Goal: Book appointment/travel/reservation

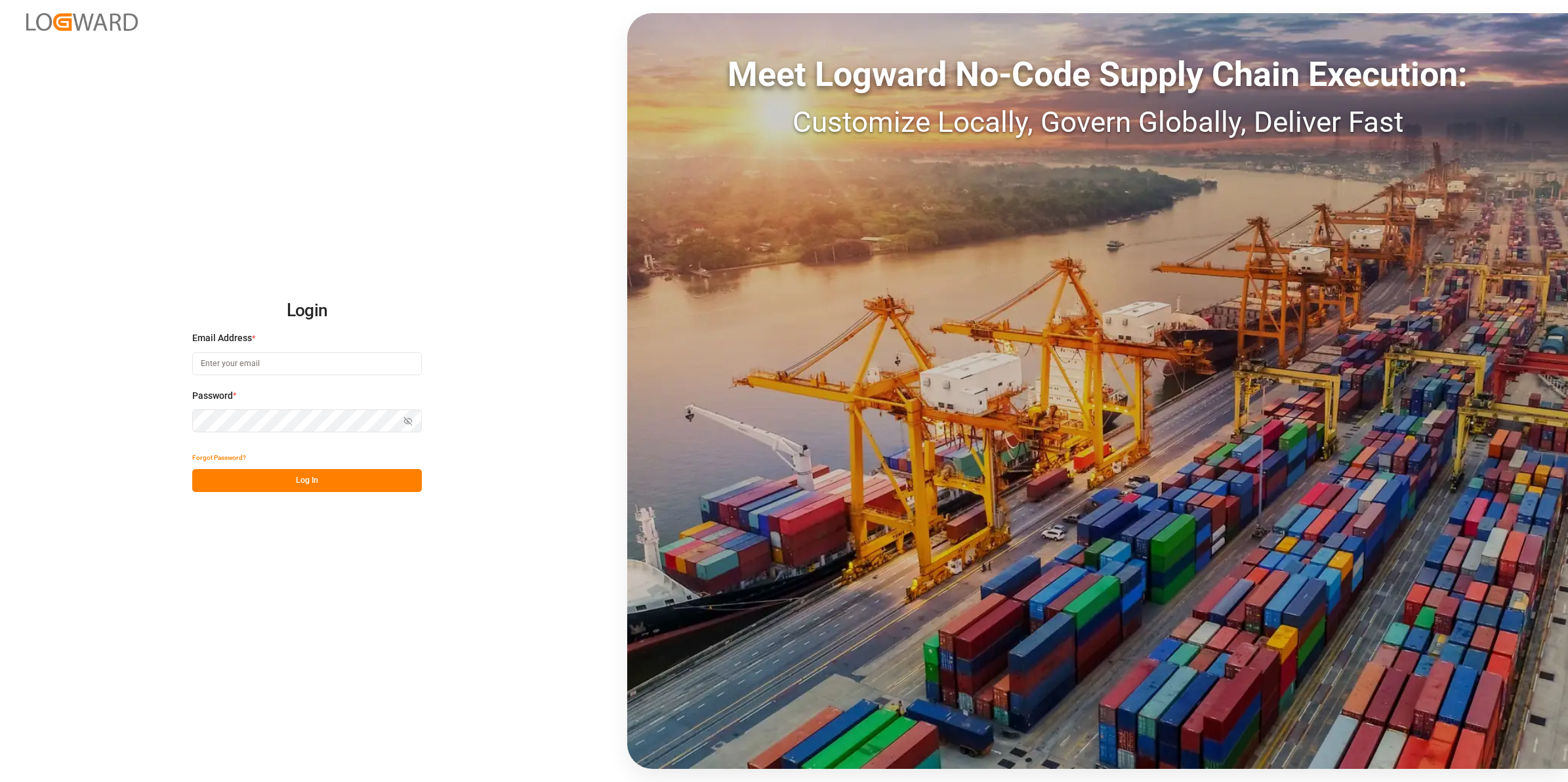
type input "[EMAIL_ADDRESS][PERSON_NAME][DOMAIN_NAME]"
click at [299, 483] on button "Log In" at bounding box center [307, 480] width 229 height 23
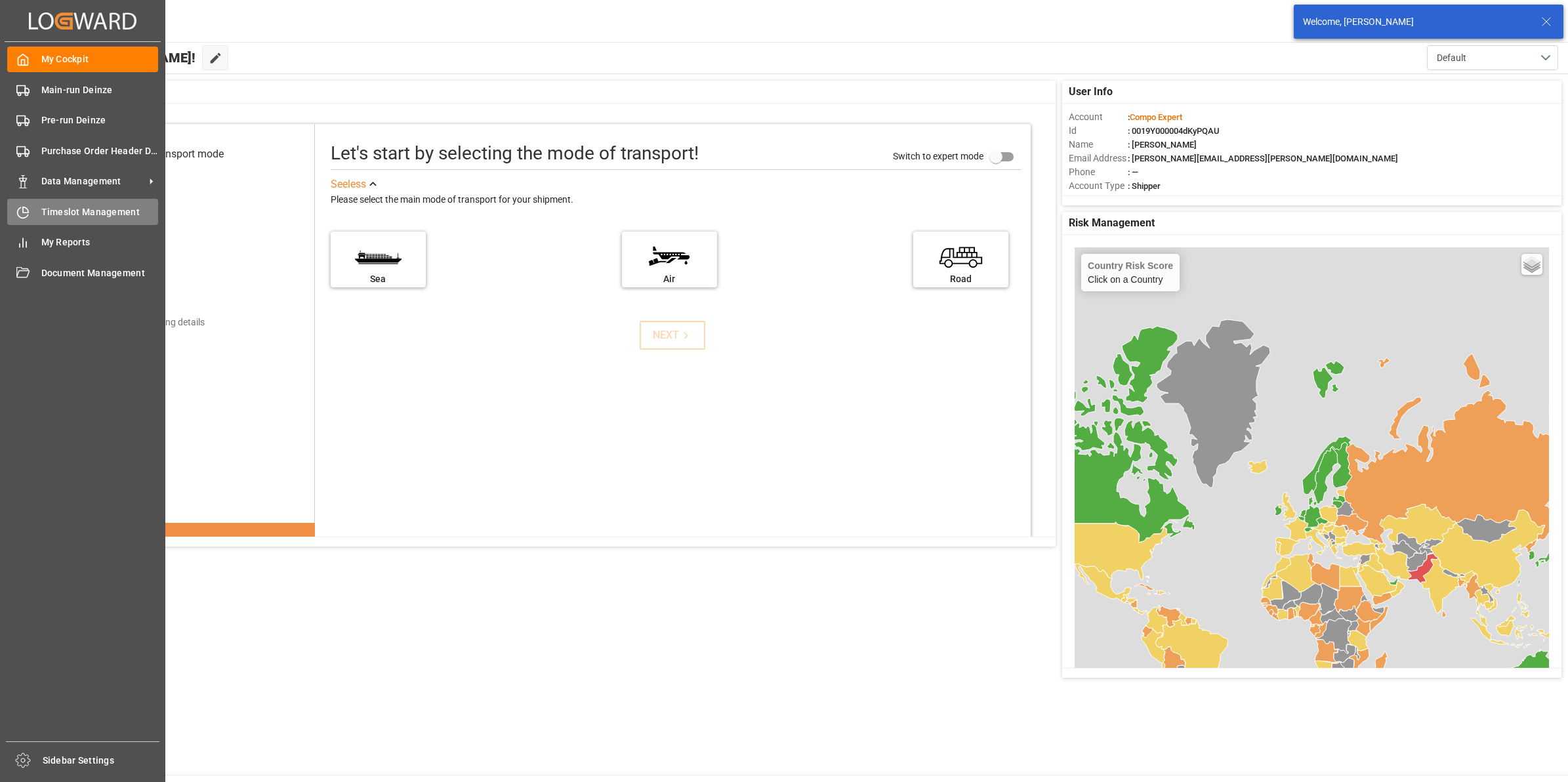
click at [56, 206] on span "Timeslot Management" at bounding box center [100, 212] width 118 height 14
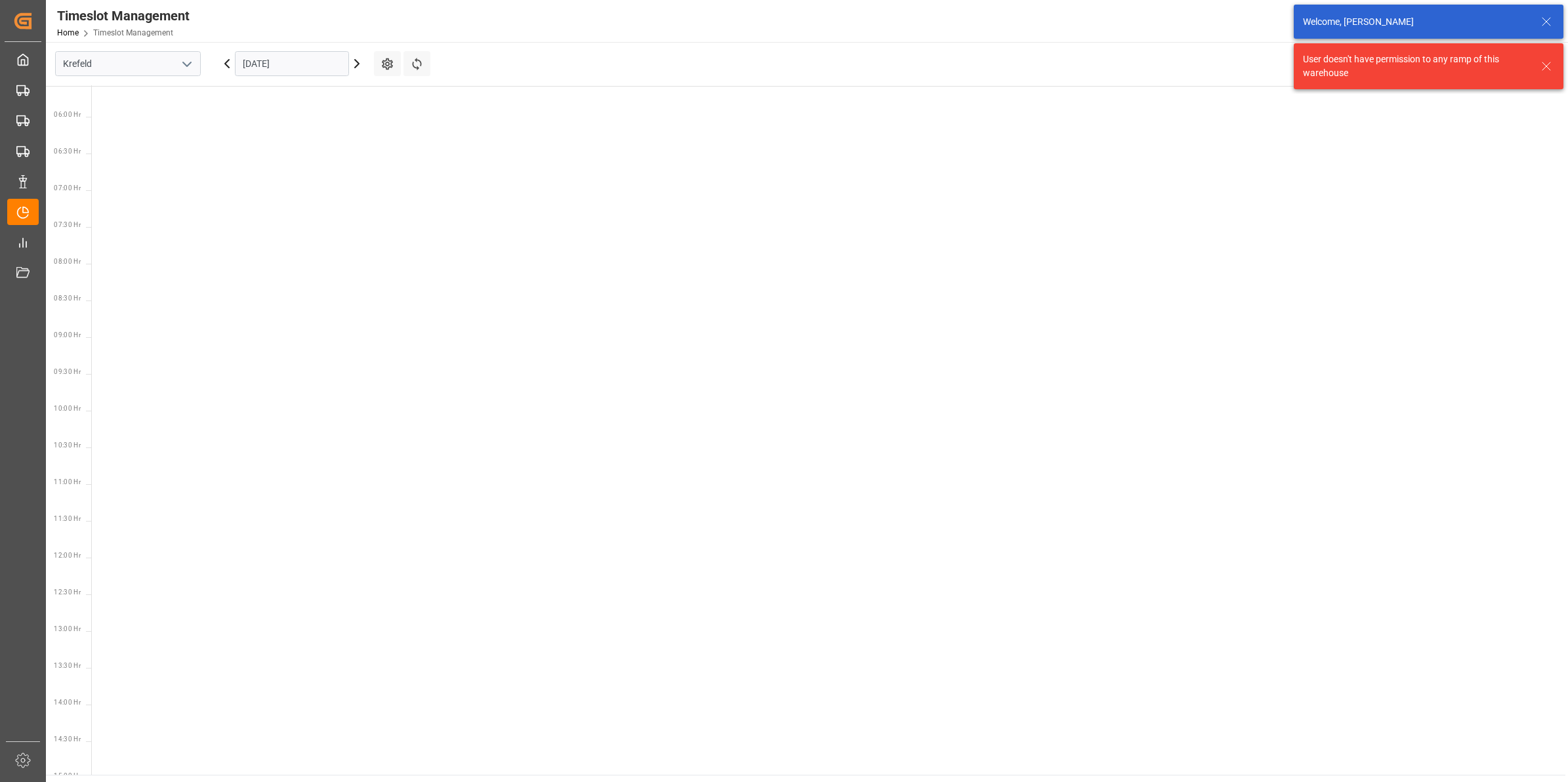
scroll to position [533, 0]
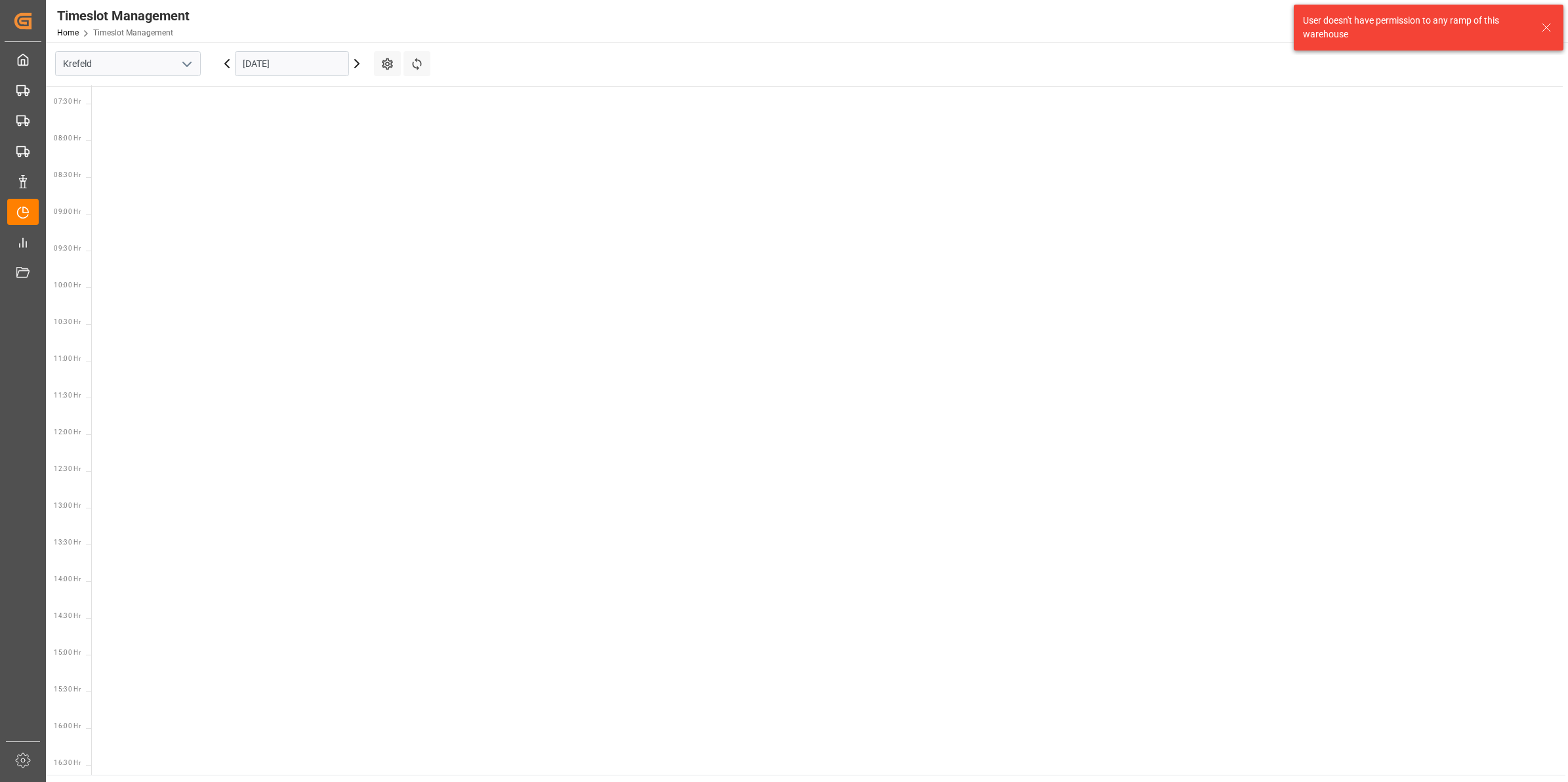
click at [187, 65] on icon "open menu" at bounding box center [187, 65] width 16 height 16
click at [162, 94] on div "Deinze" at bounding box center [128, 93] width 144 height 30
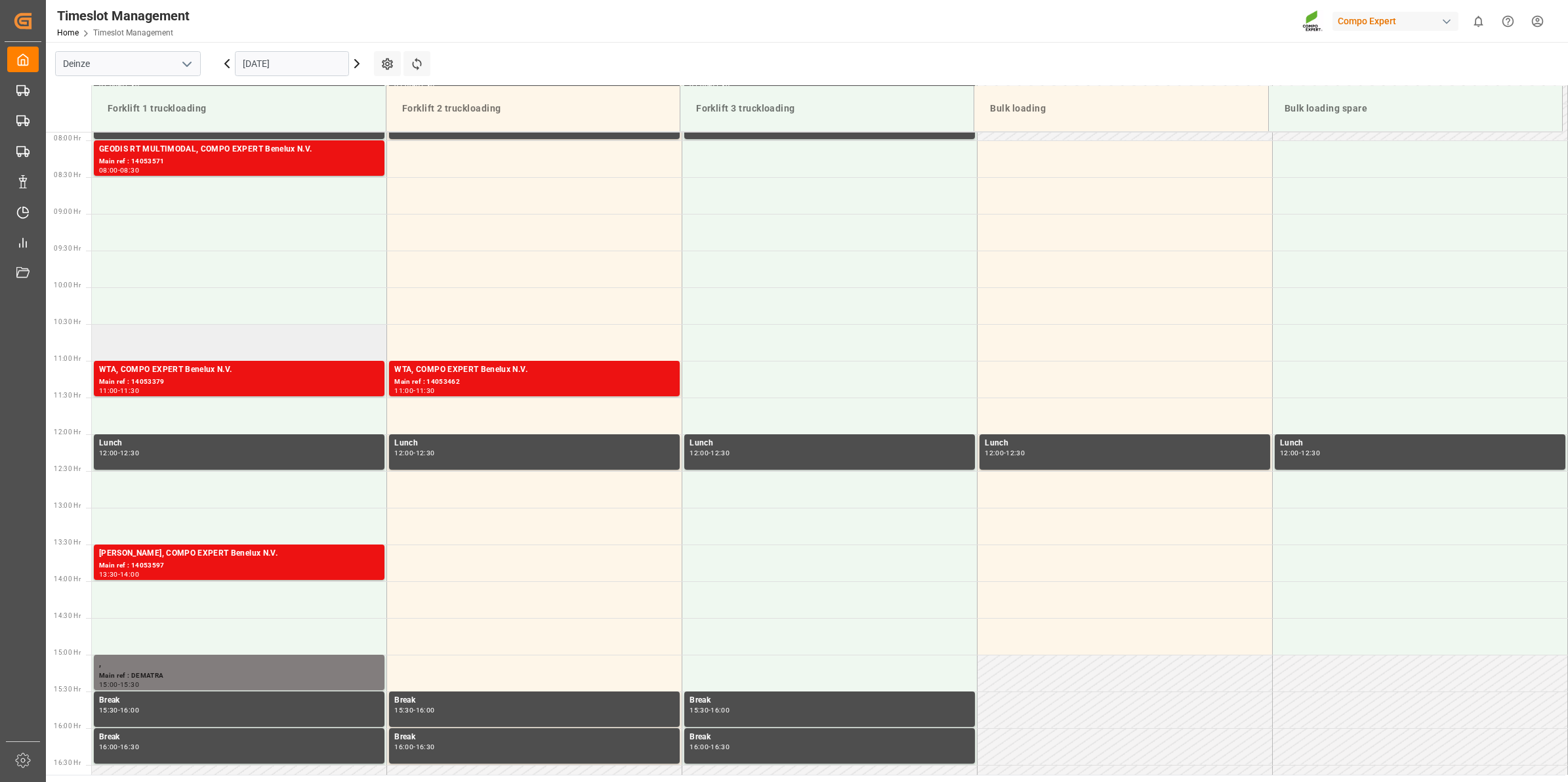
scroll to position [497, 0]
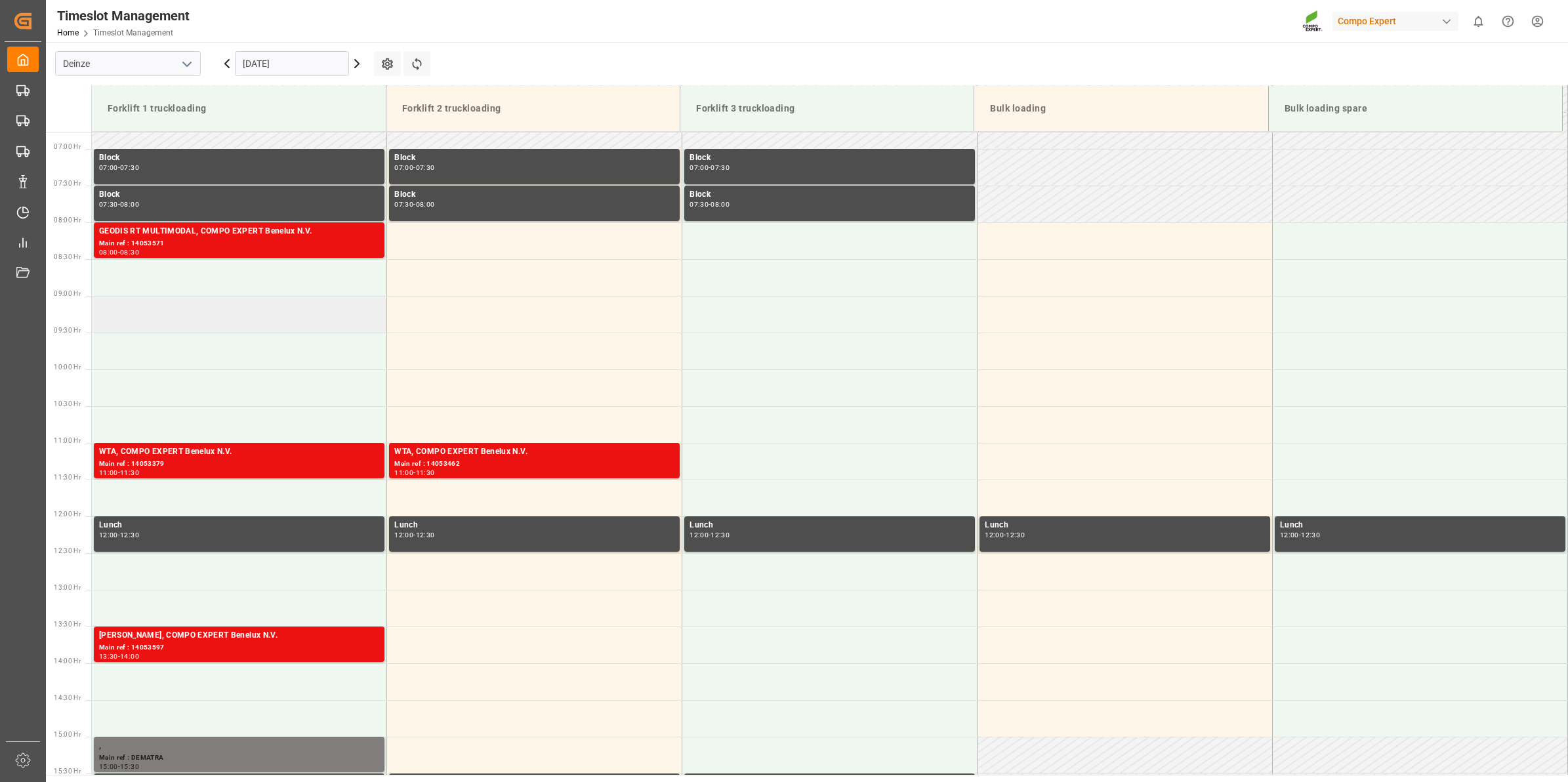
click at [152, 312] on td at bounding box center [239, 314] width 295 height 37
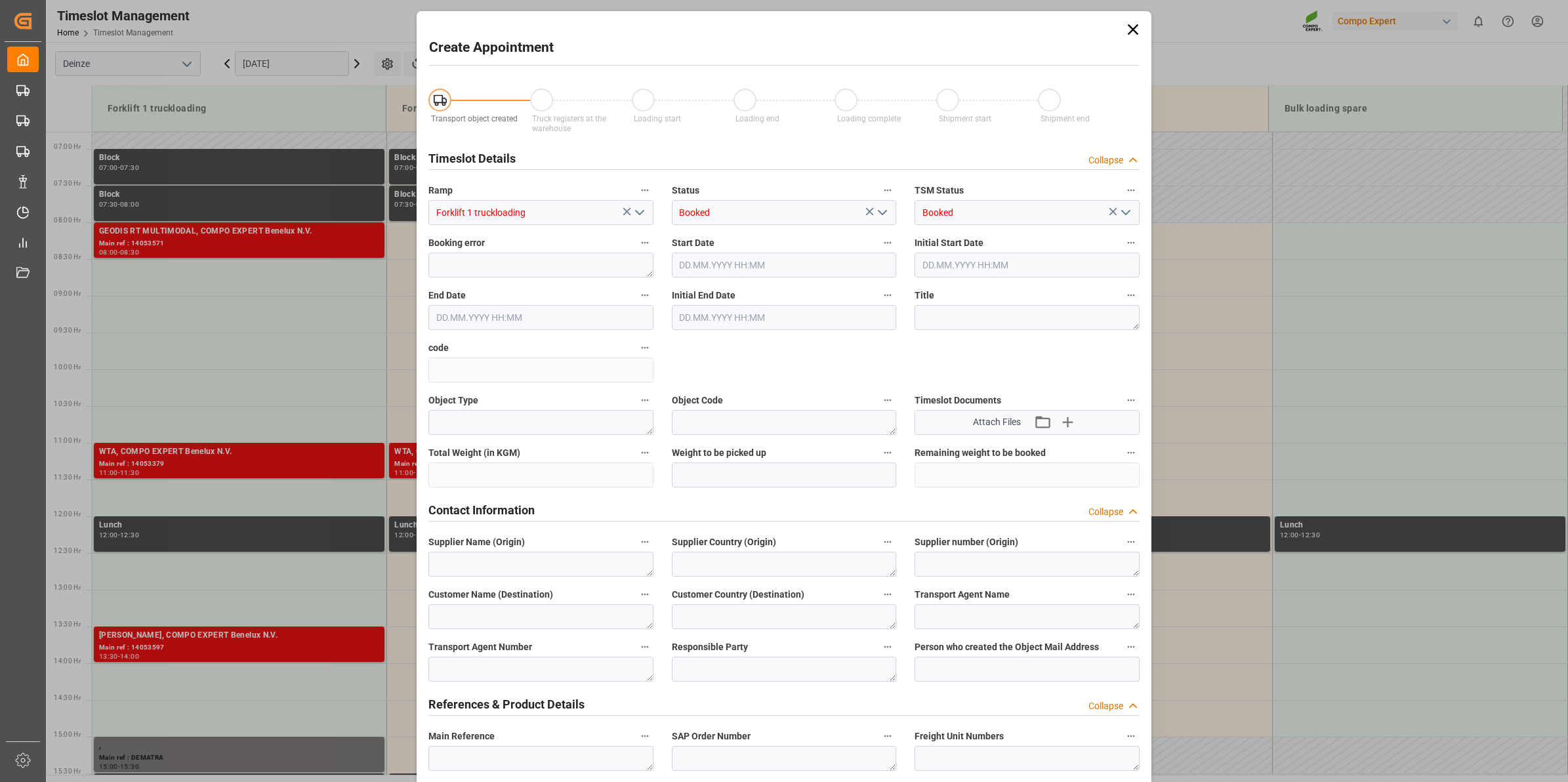
type input "[DATE] 09:00"
type input "[DATE] 09:30"
click at [1128, 34] on icon at bounding box center [1133, 29] width 11 height 11
